Goal: Learn about a topic: Learn about a topic

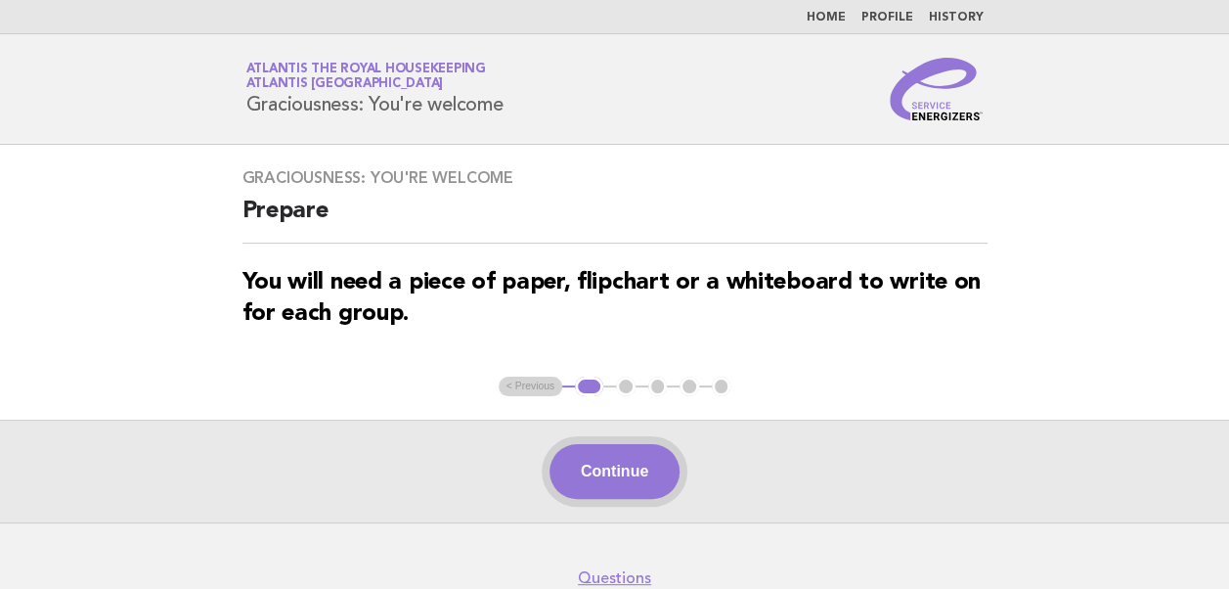
click at [612, 483] on button "Continue" at bounding box center [614, 471] width 130 height 55
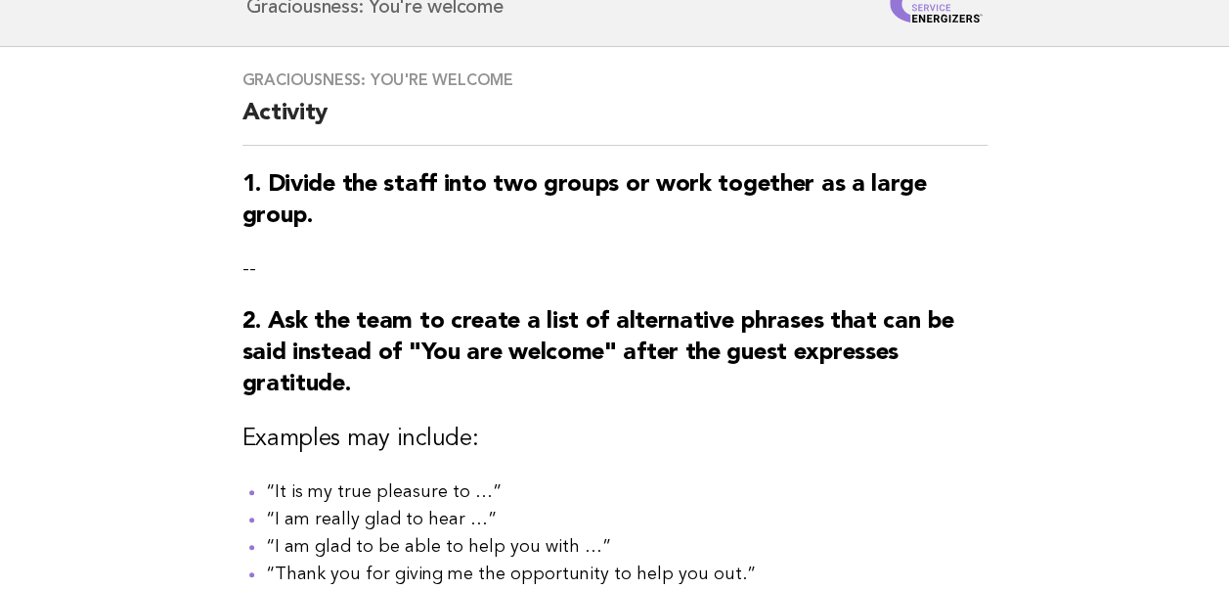
scroll to position [442, 0]
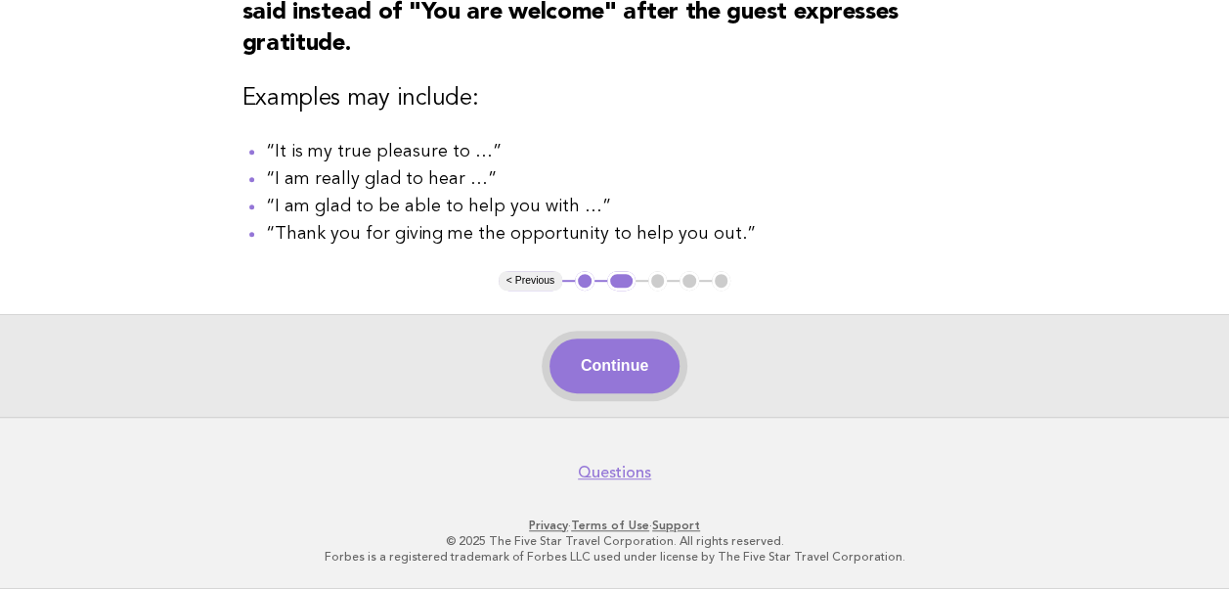
click at [618, 376] on button "Continue" at bounding box center [614, 365] width 130 height 55
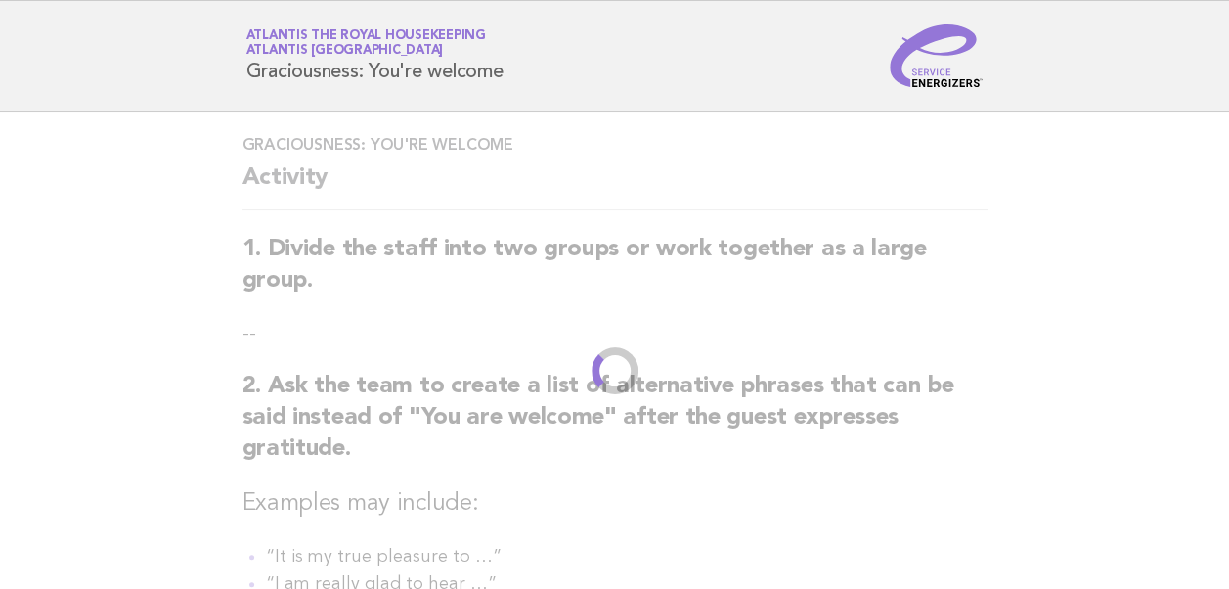
scroll to position [0, 0]
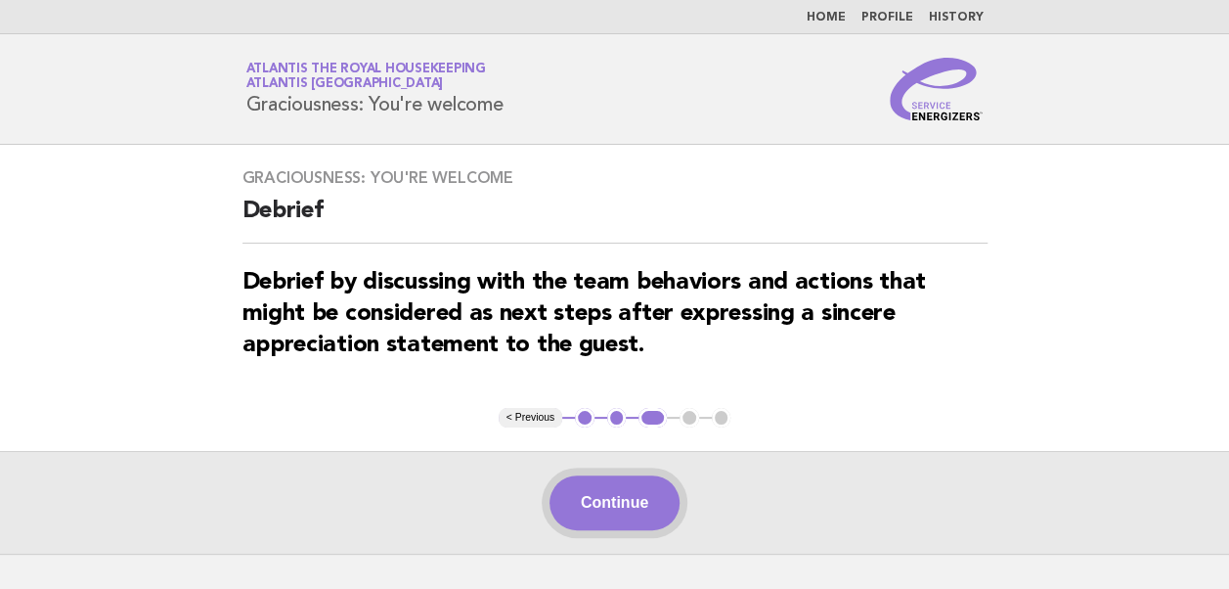
click at [620, 505] on button "Continue" at bounding box center [614, 502] width 130 height 55
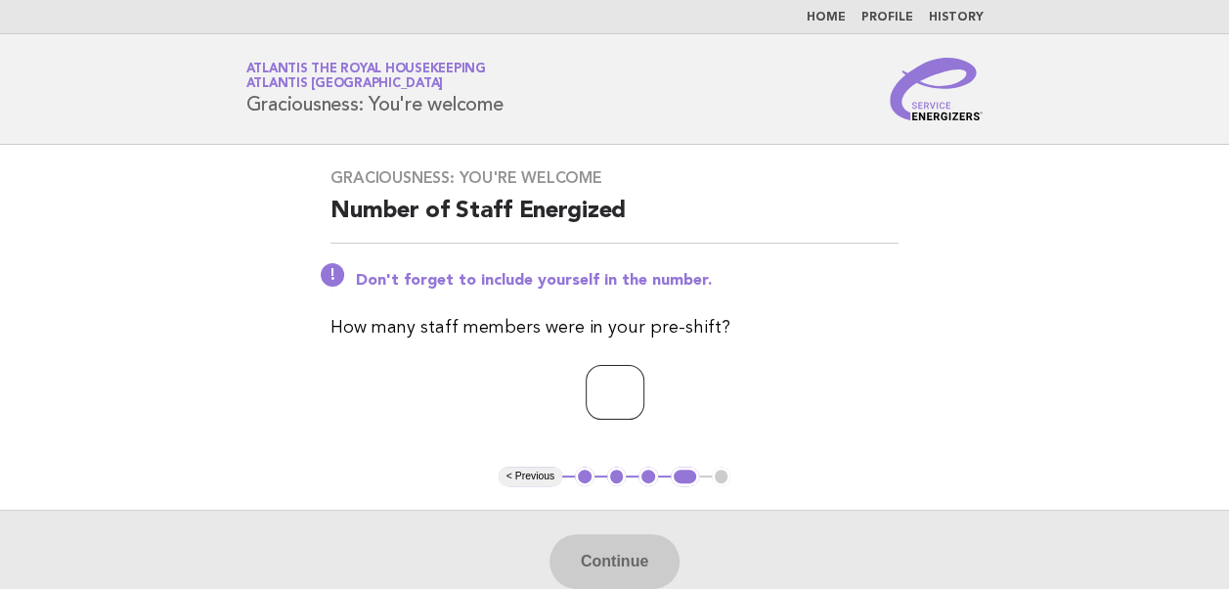
click at [589, 393] on input "number" at bounding box center [615, 392] width 59 height 55
type input "**"
click at [626, 567] on button "Continue" at bounding box center [614, 561] width 130 height 55
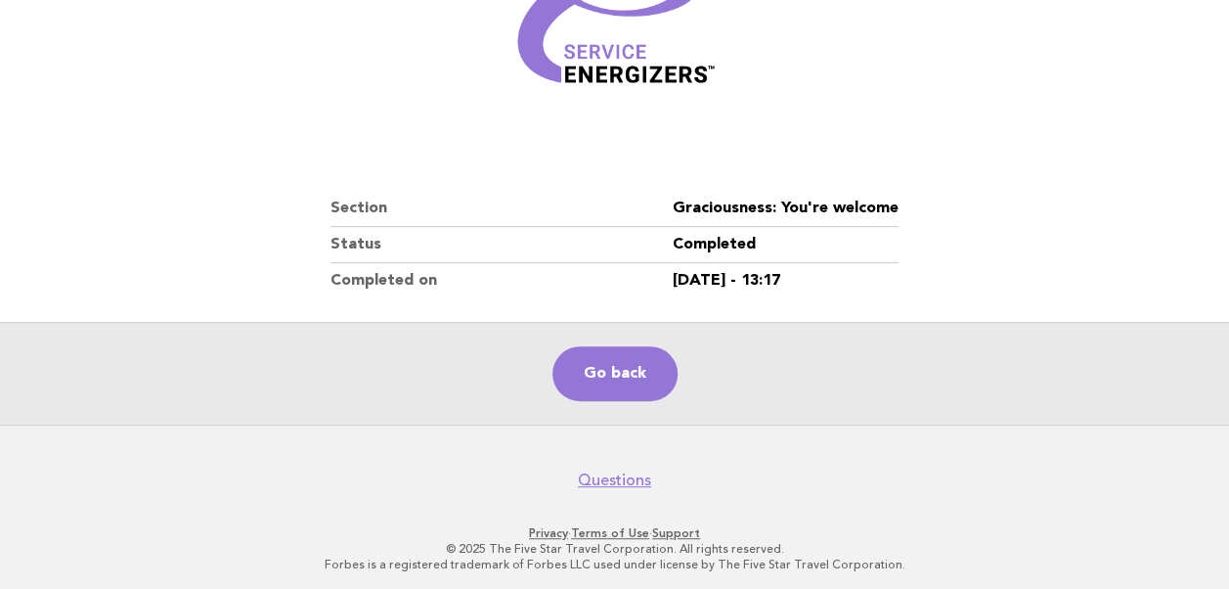
scroll to position [334, 0]
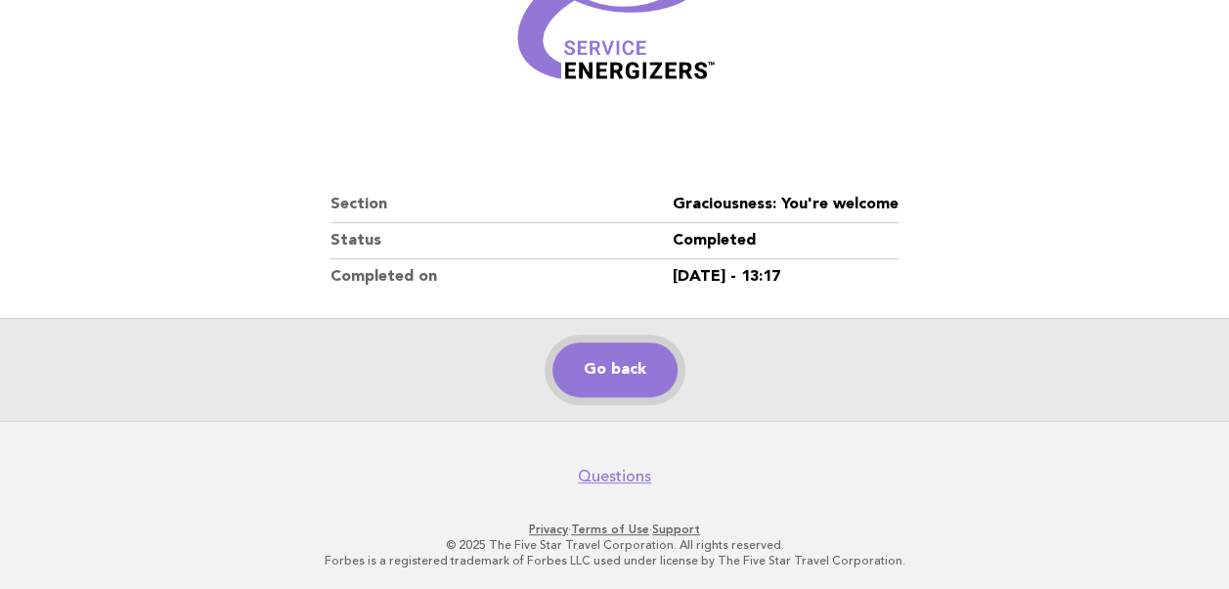
click at [605, 377] on link "Go back" at bounding box center [614, 369] width 125 height 55
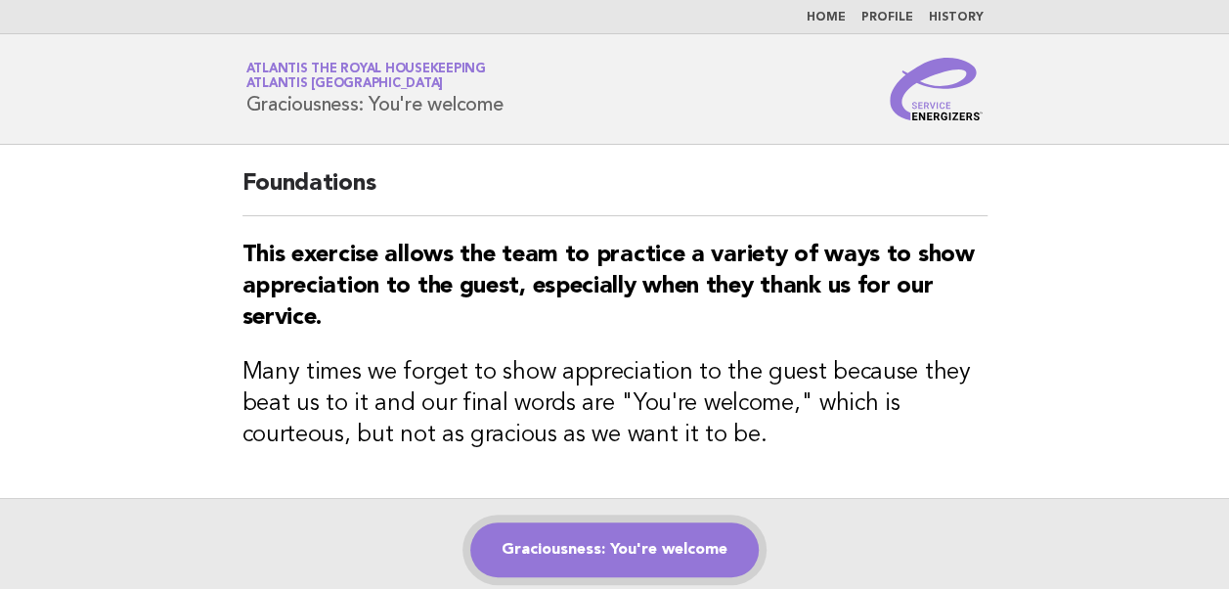
click at [594, 559] on link "Graciousness: You're welcome" at bounding box center [614, 549] width 288 height 55
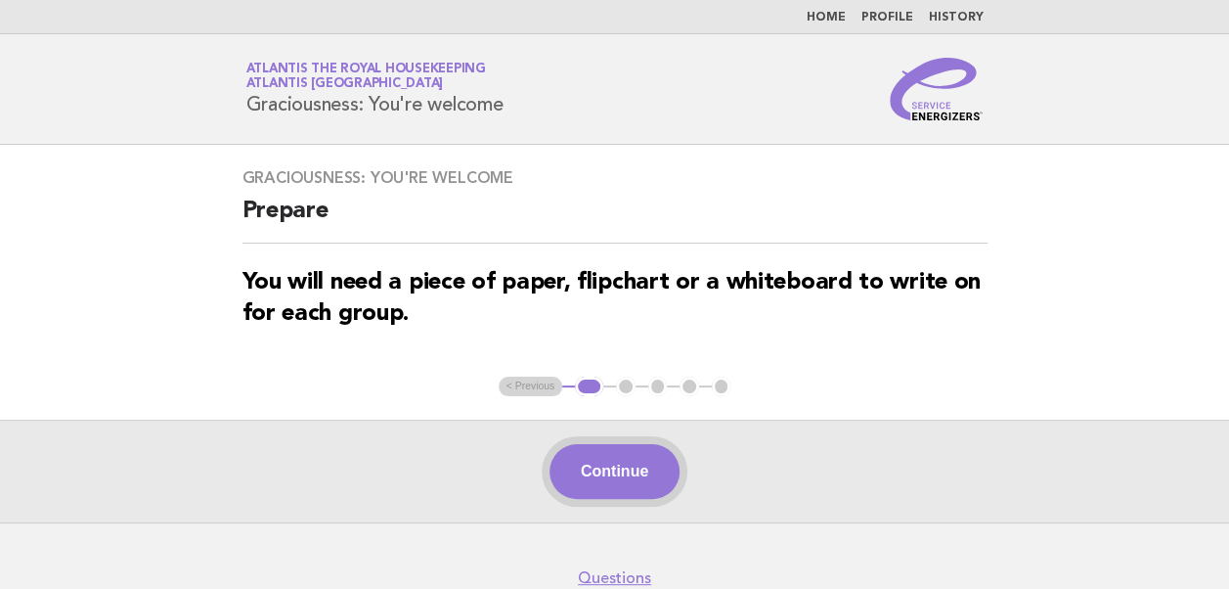
click at [584, 462] on button "Continue" at bounding box center [614, 471] width 130 height 55
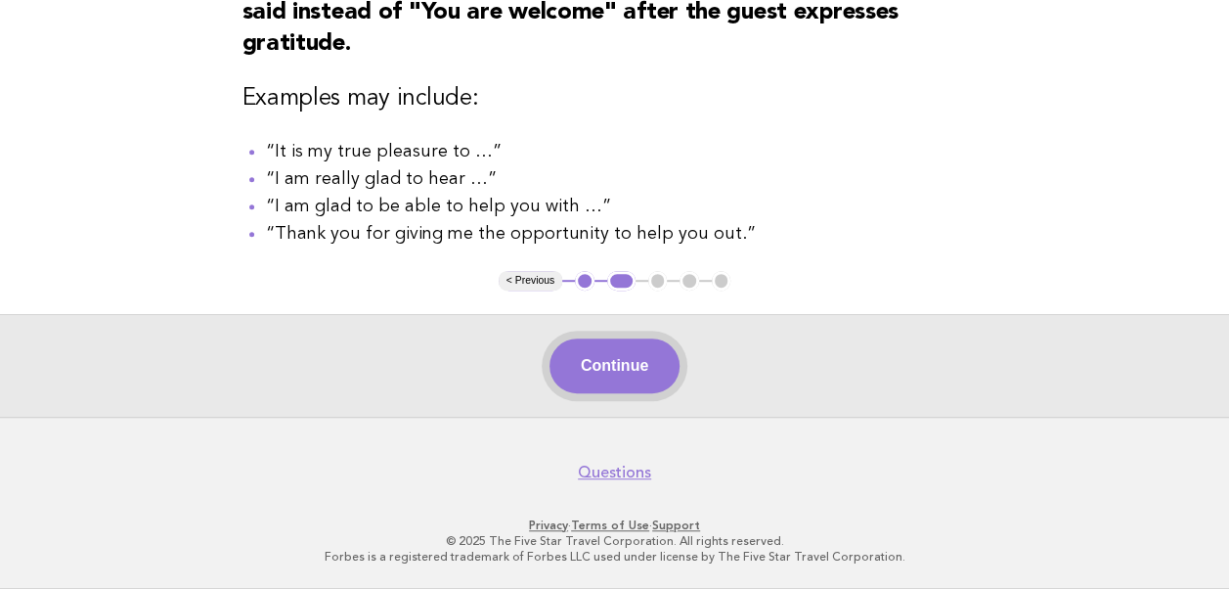
click at [621, 384] on button "Continue" at bounding box center [614, 365] width 130 height 55
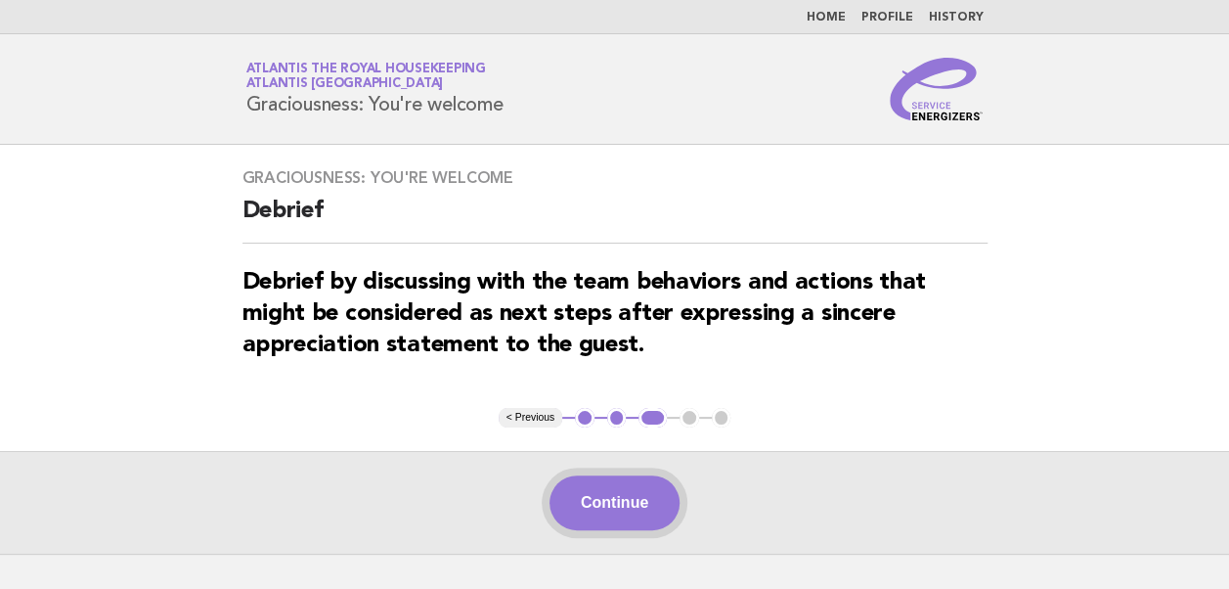
click at [635, 505] on button "Continue" at bounding box center [614, 502] width 130 height 55
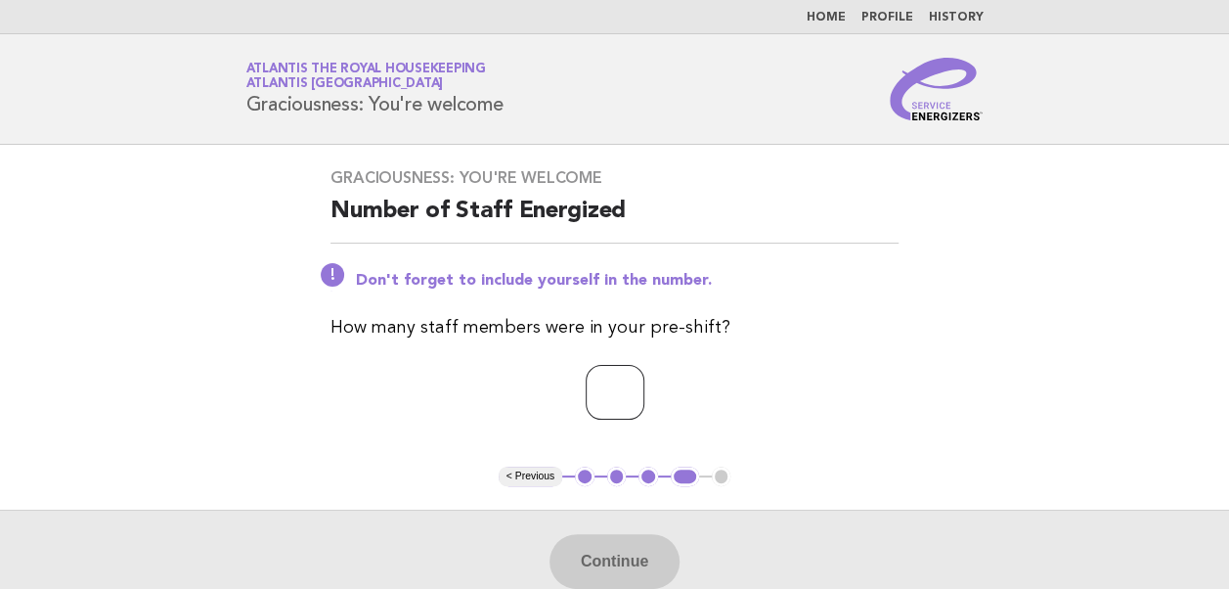
click at [586, 399] on input "number" at bounding box center [615, 392] width 59 height 55
type input "**"
click at [603, 554] on button "Continue" at bounding box center [614, 561] width 130 height 55
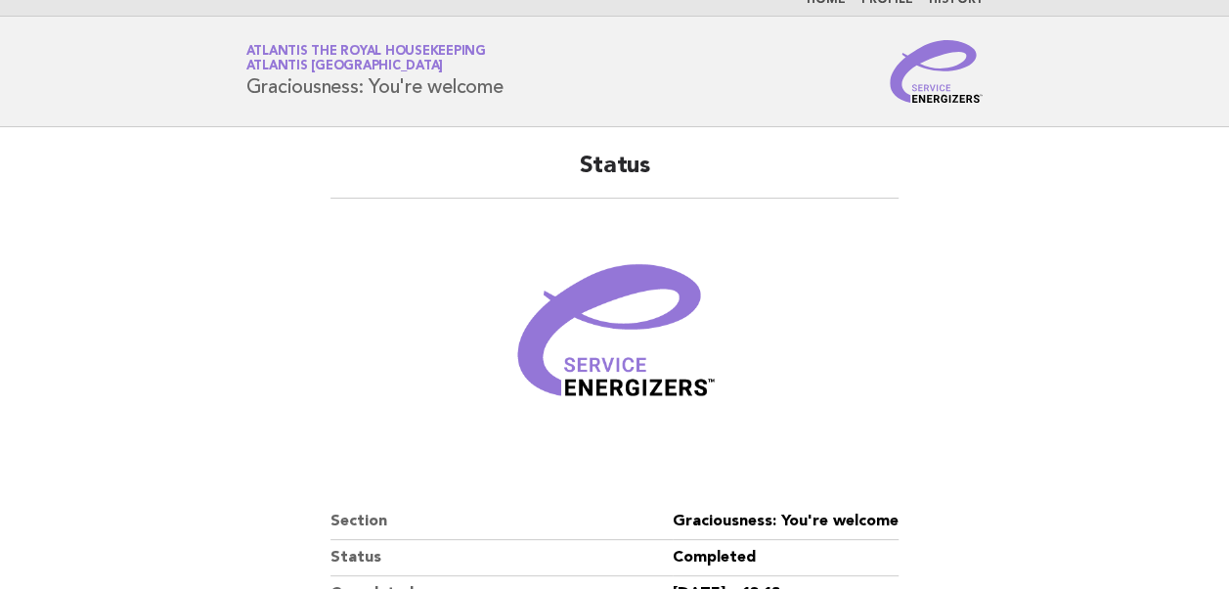
scroll to position [334, 0]
